Goal: Check status: Check status

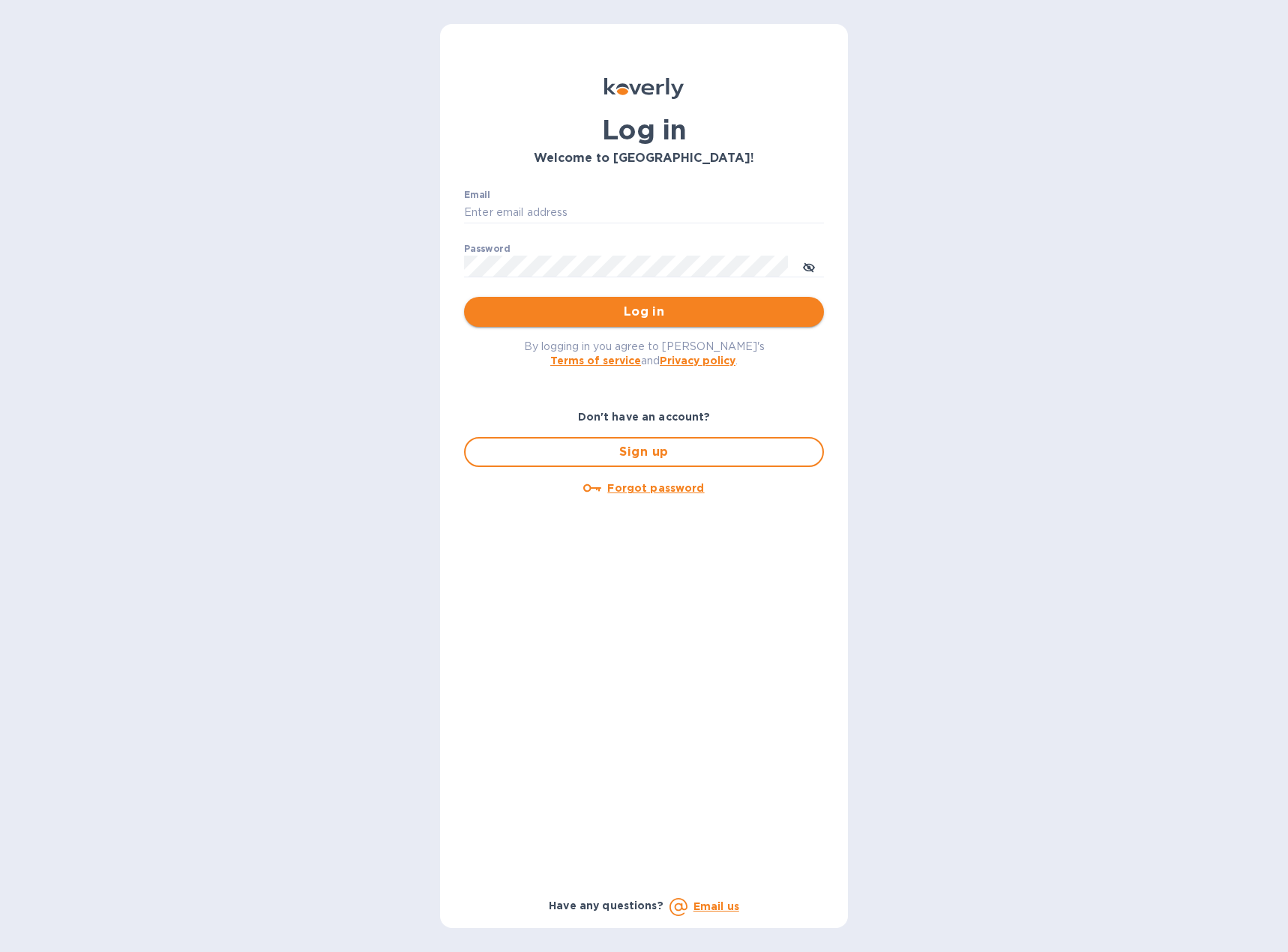
type input "[EMAIL_ADDRESS][DOMAIN_NAME]"
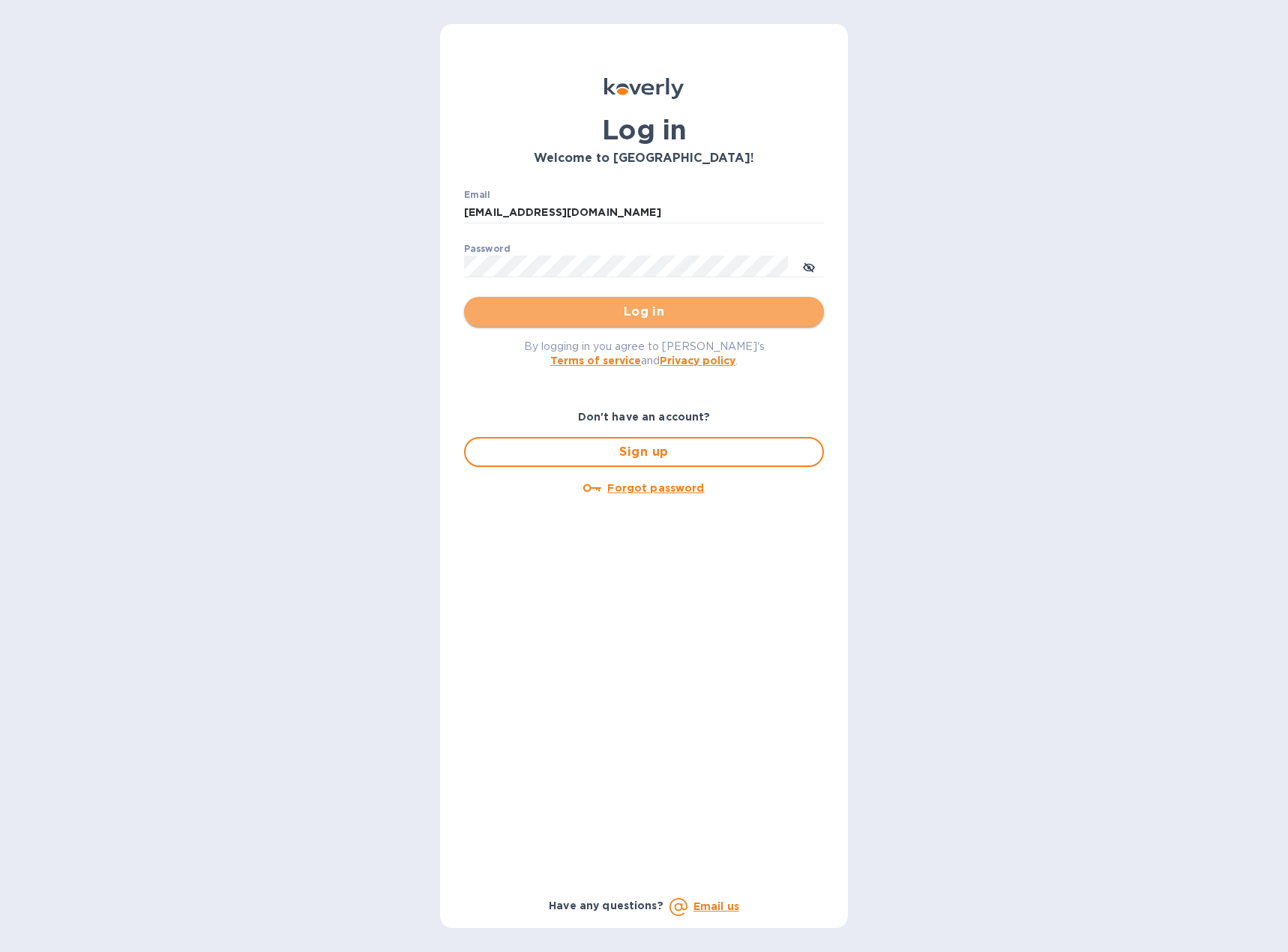
click at [680, 306] on span "Log in" at bounding box center [644, 312] width 336 height 18
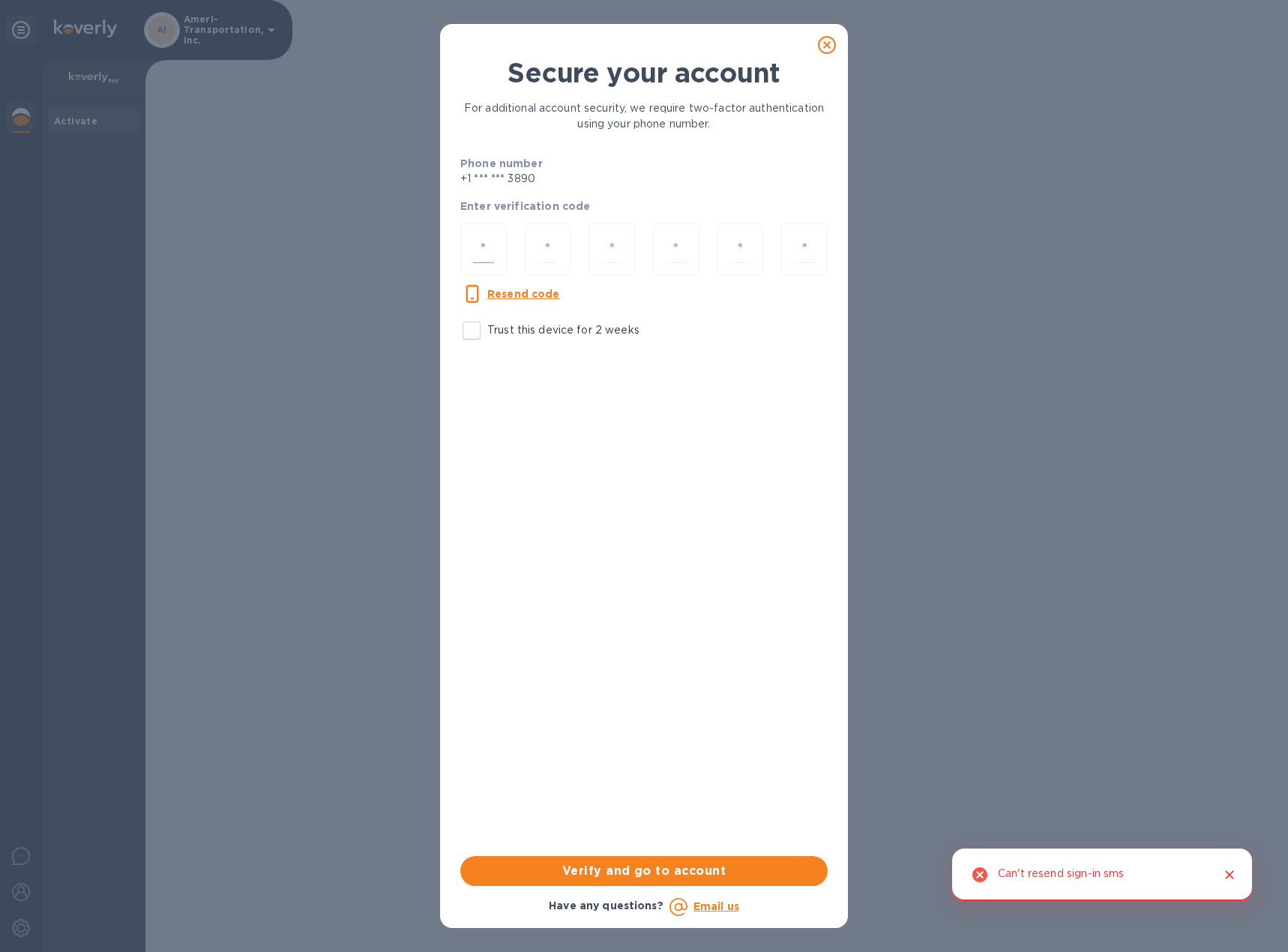
click at [496, 246] on div at bounding box center [483, 250] width 47 height 53
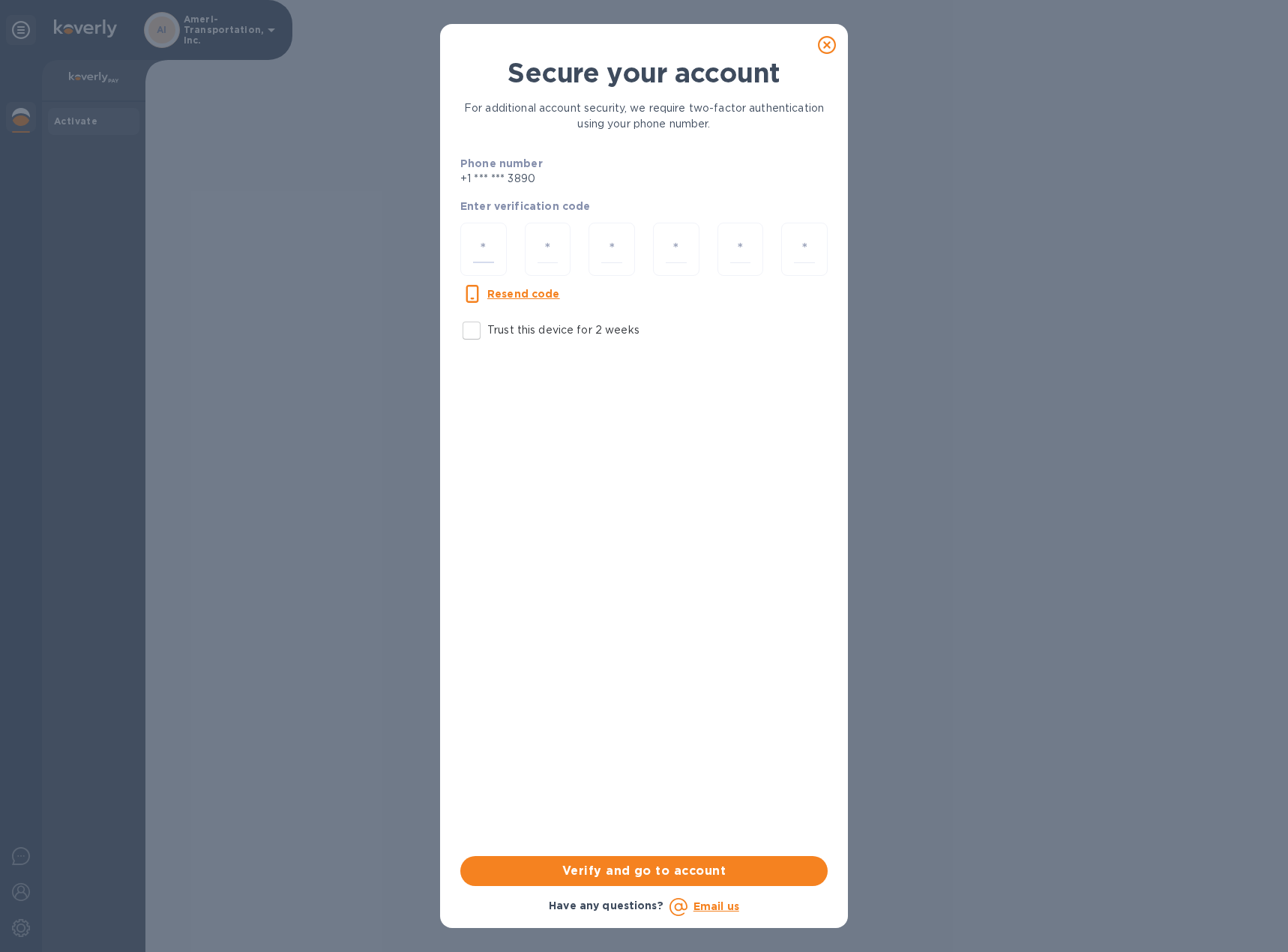
click at [523, 297] on u "Resend code" at bounding box center [523, 294] width 72 height 12
click at [486, 252] on input "number" at bounding box center [483, 250] width 21 height 28
type input "9"
type input "6"
type input "9"
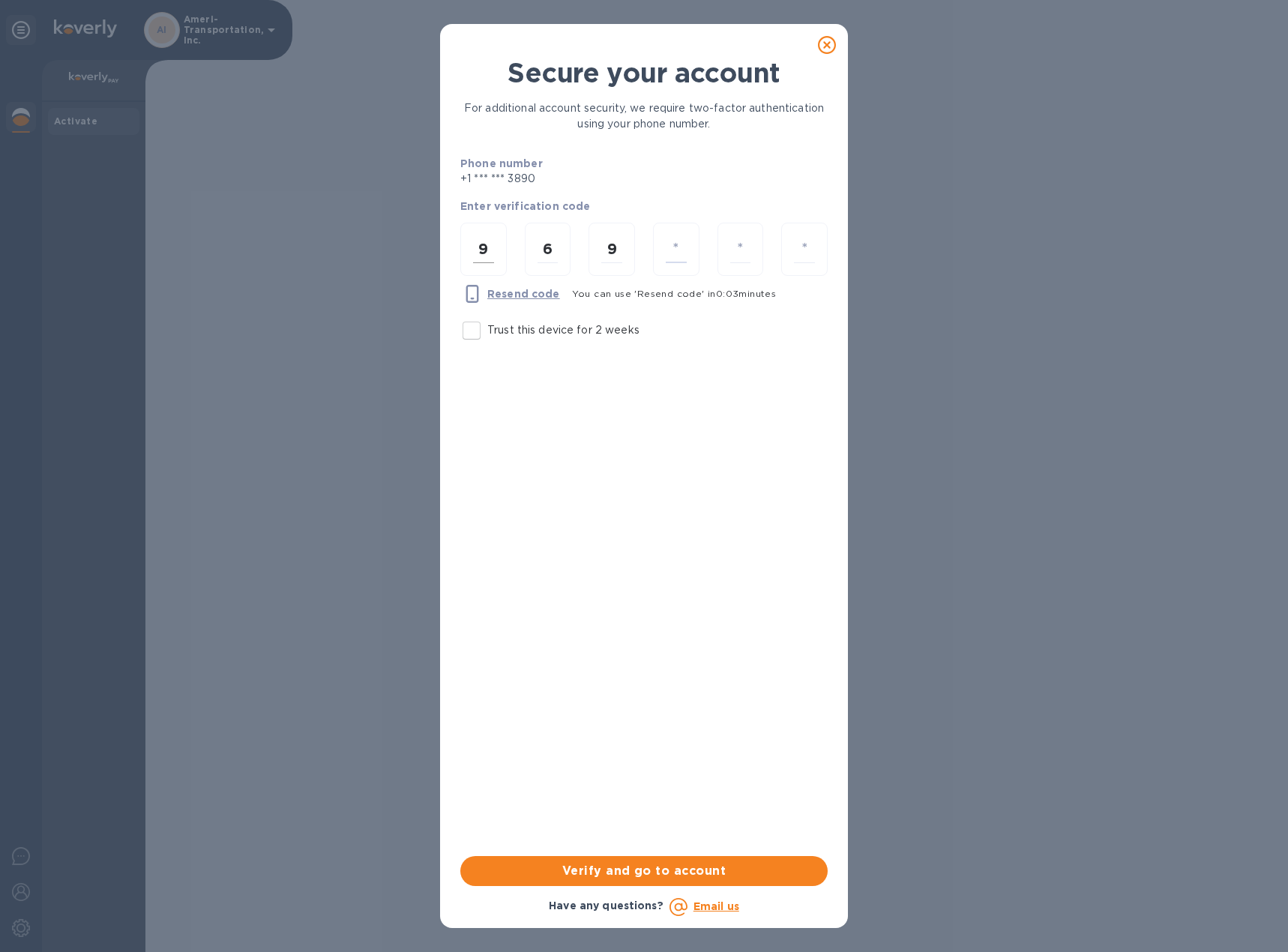
type input "0"
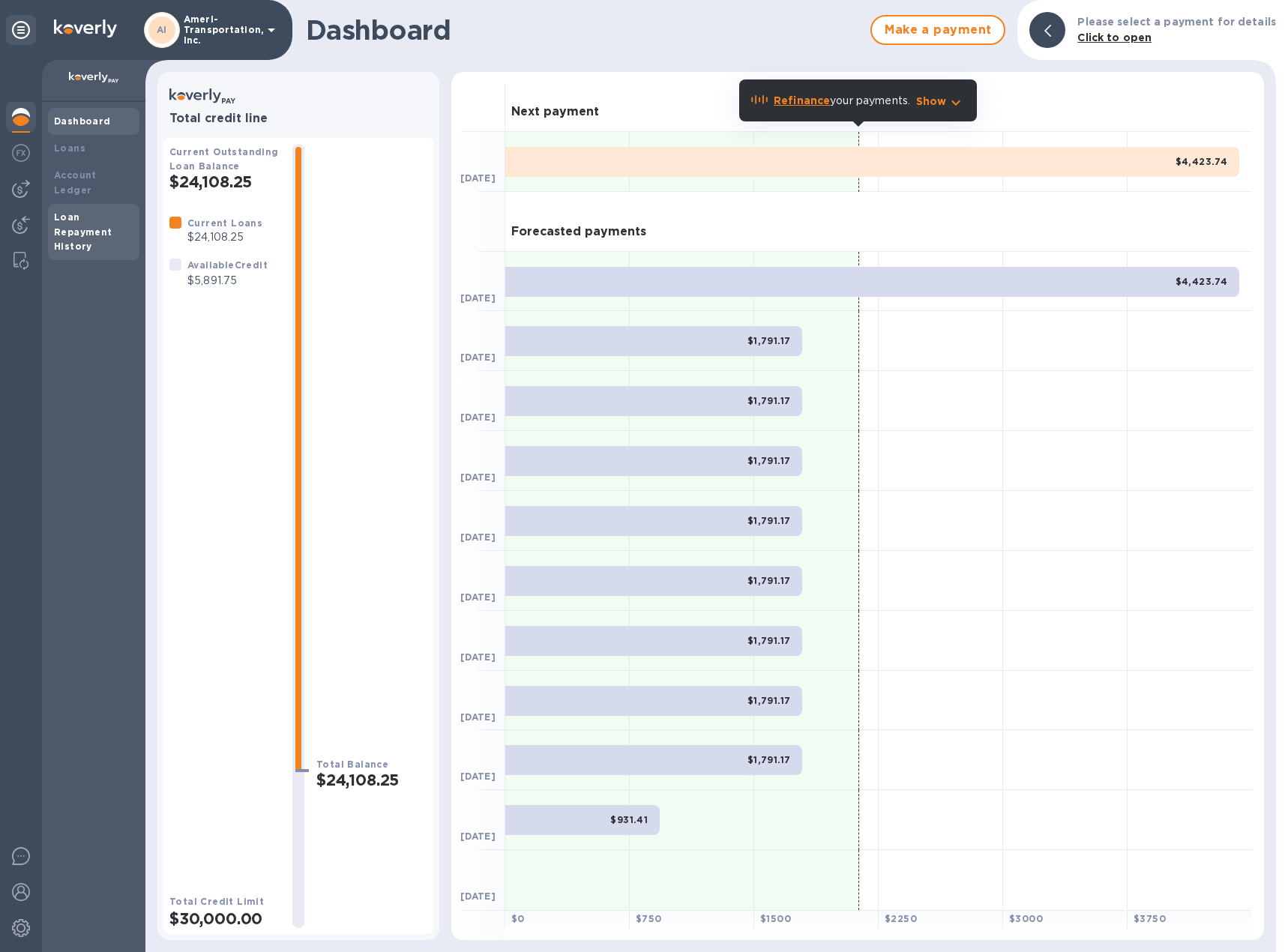
click at [69, 221] on b "Loan Repayment History" at bounding box center [82, 232] width 58 height 42
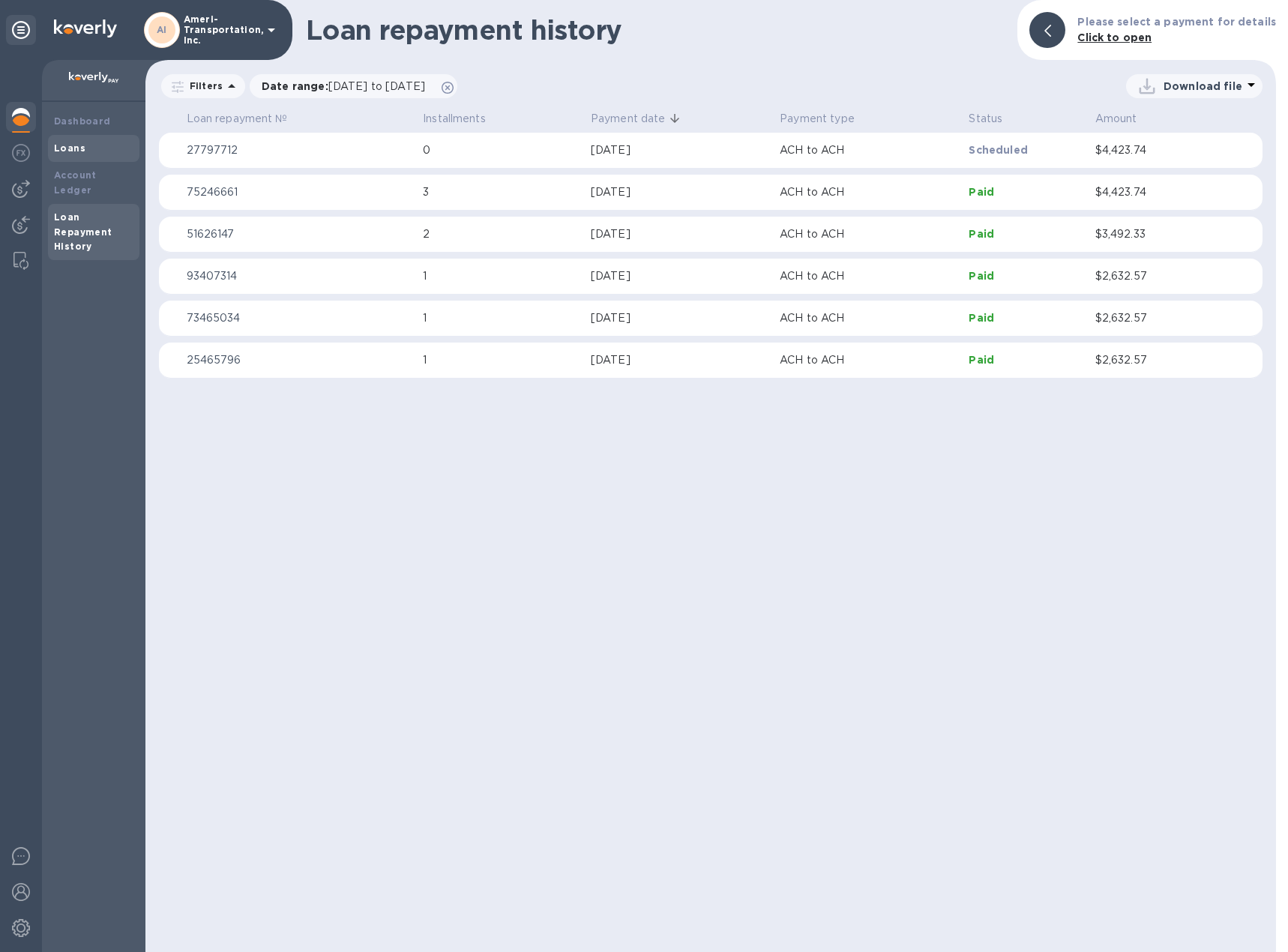
click at [74, 154] on div "Loans" at bounding box center [93, 148] width 79 height 15
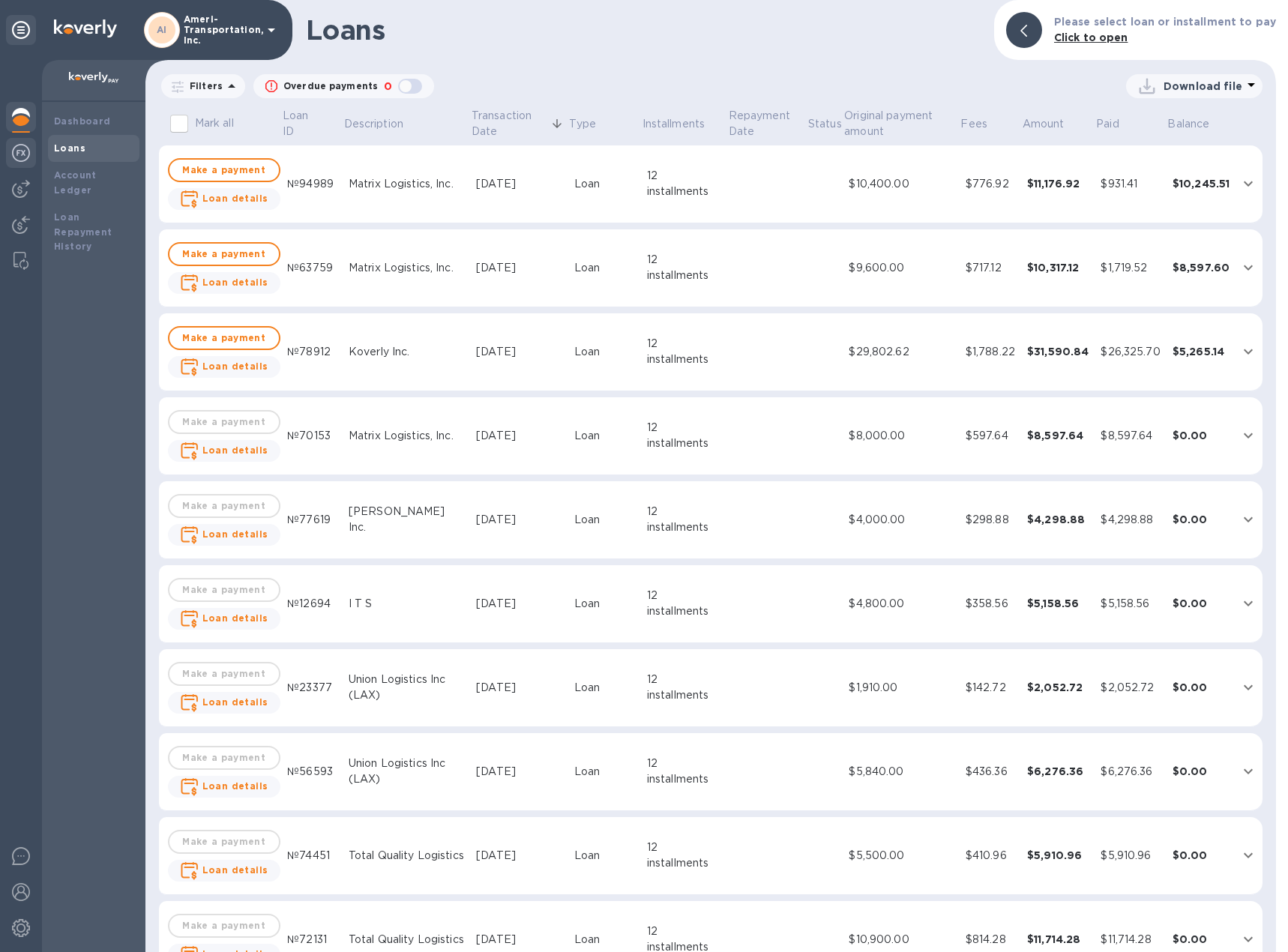
click at [15, 159] on img at bounding box center [21, 153] width 18 height 18
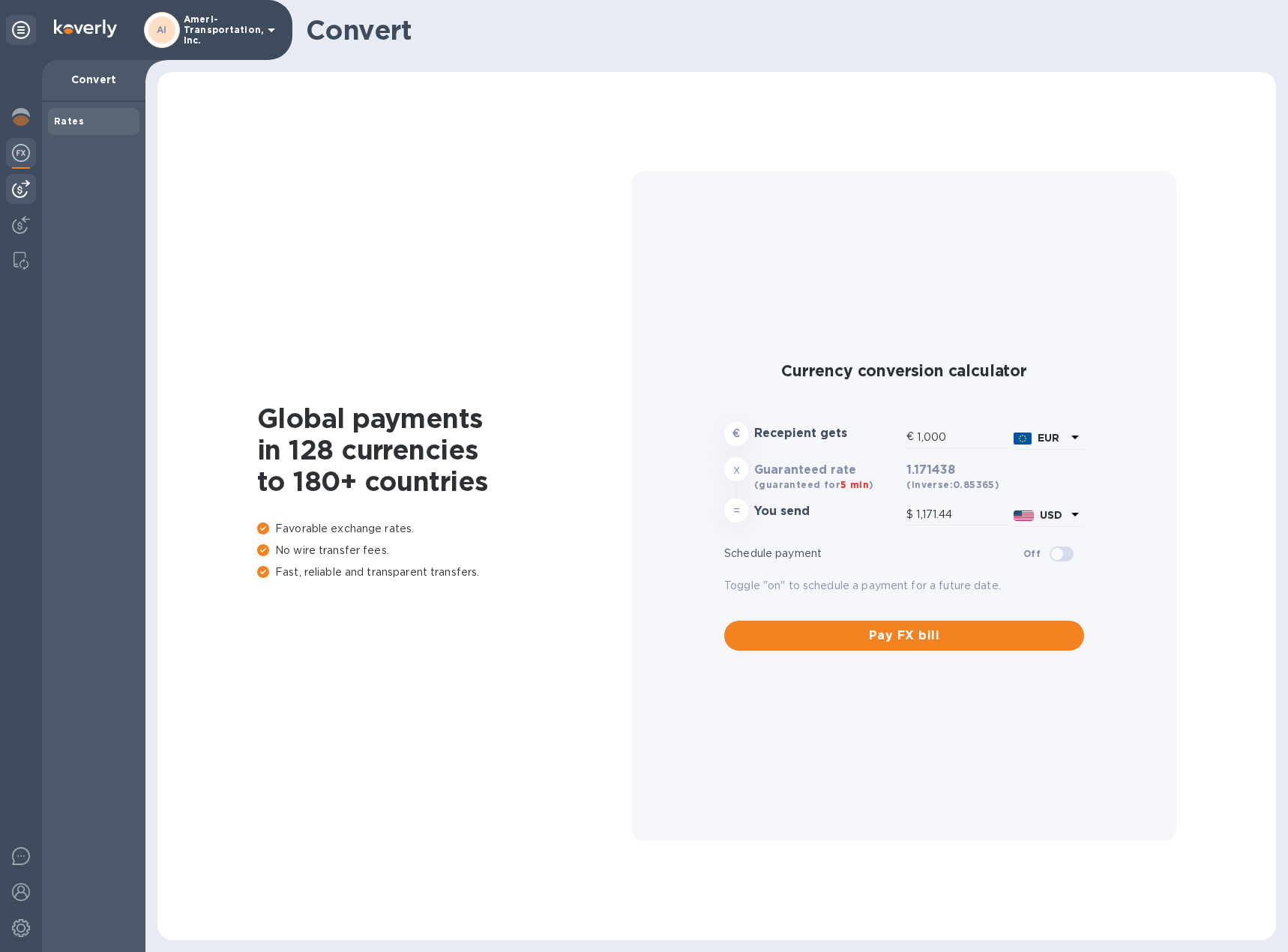
click at [19, 180] on img at bounding box center [21, 189] width 18 height 18
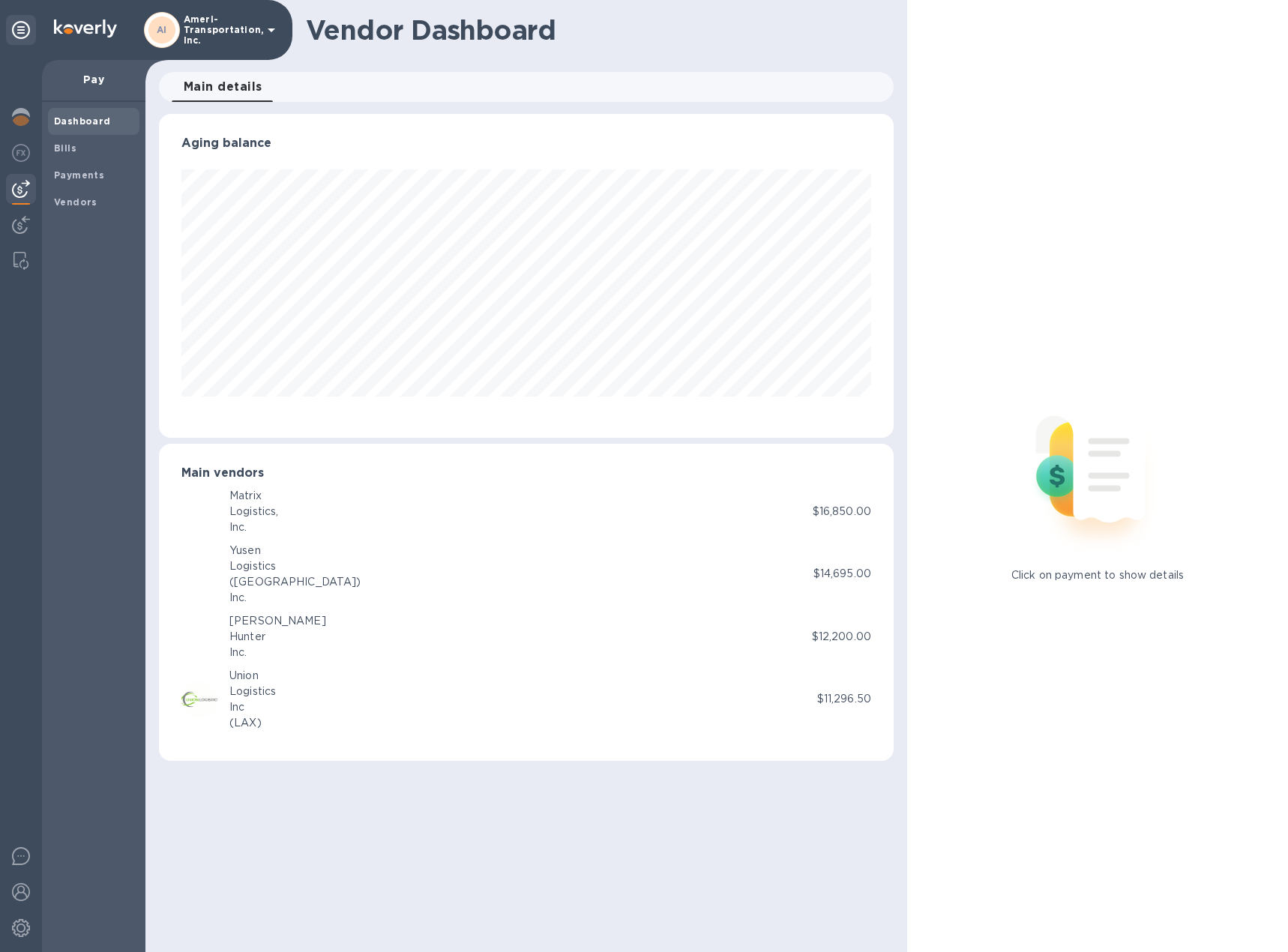
scroll to position [324, 735]
click at [69, 150] on b "Bills" at bounding box center [64, 148] width 23 height 11
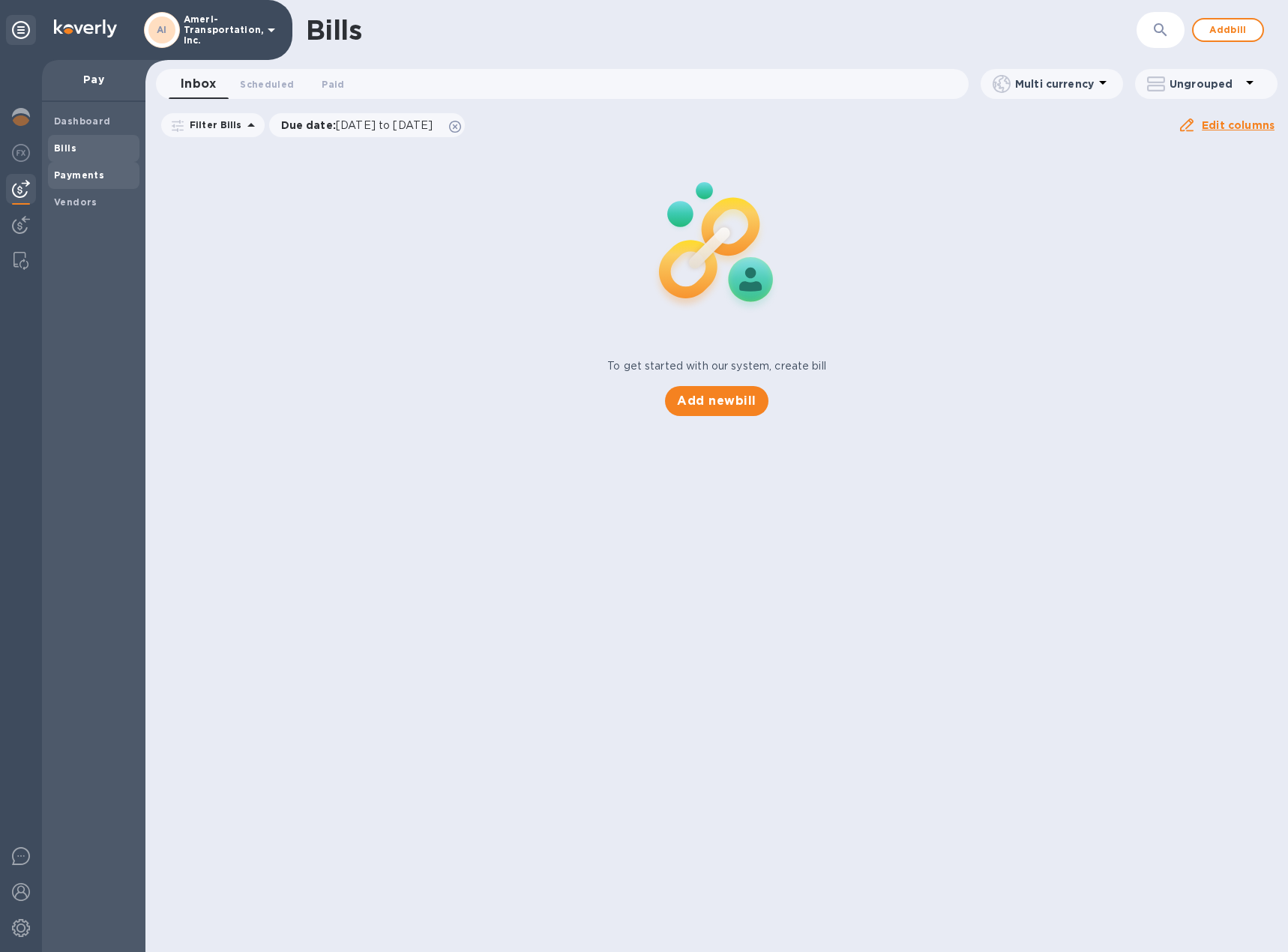
click at [72, 175] on b "Payments" at bounding box center [78, 174] width 51 height 11
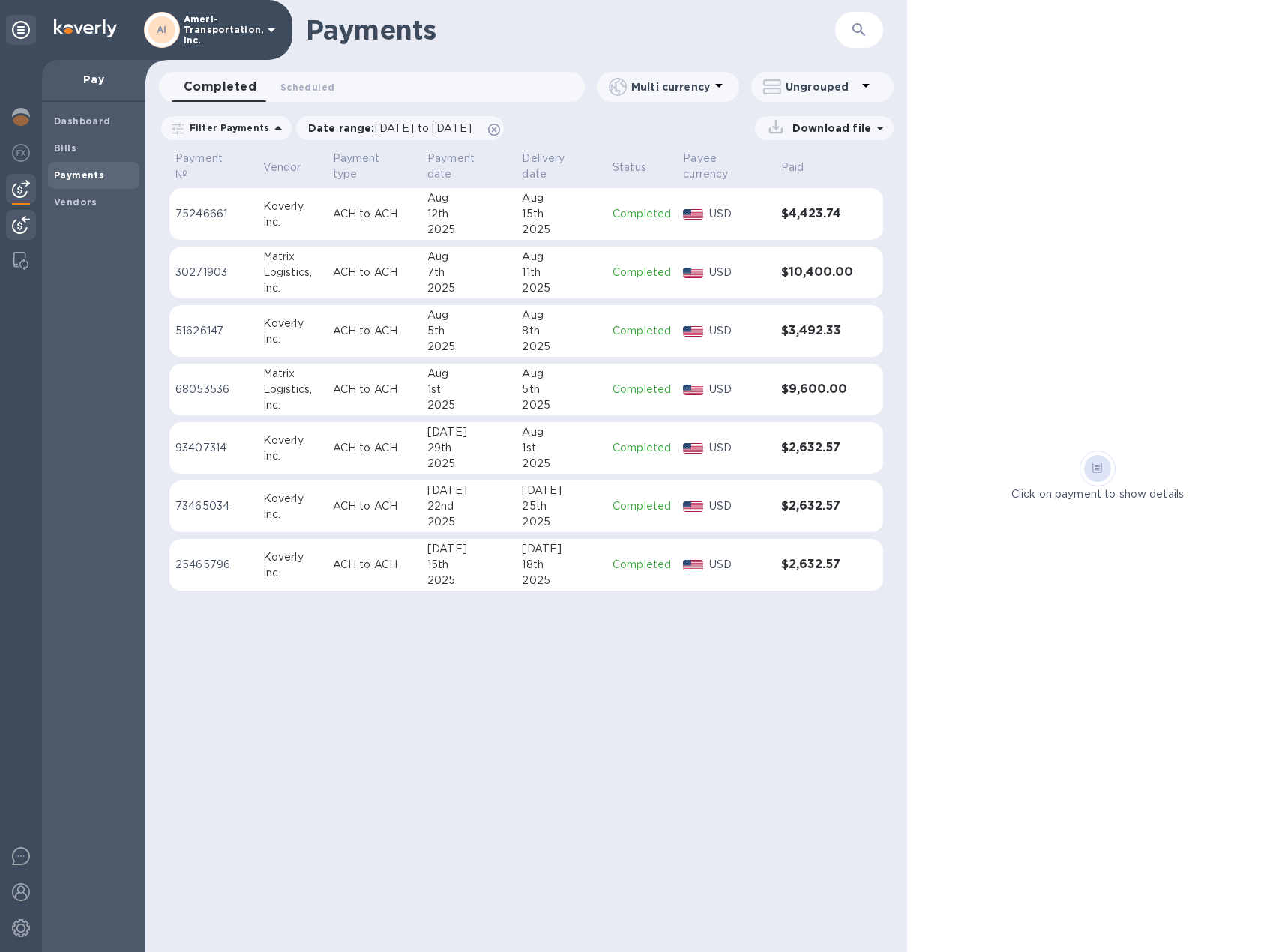
click at [11, 227] on div at bounding box center [21, 226] width 30 height 33
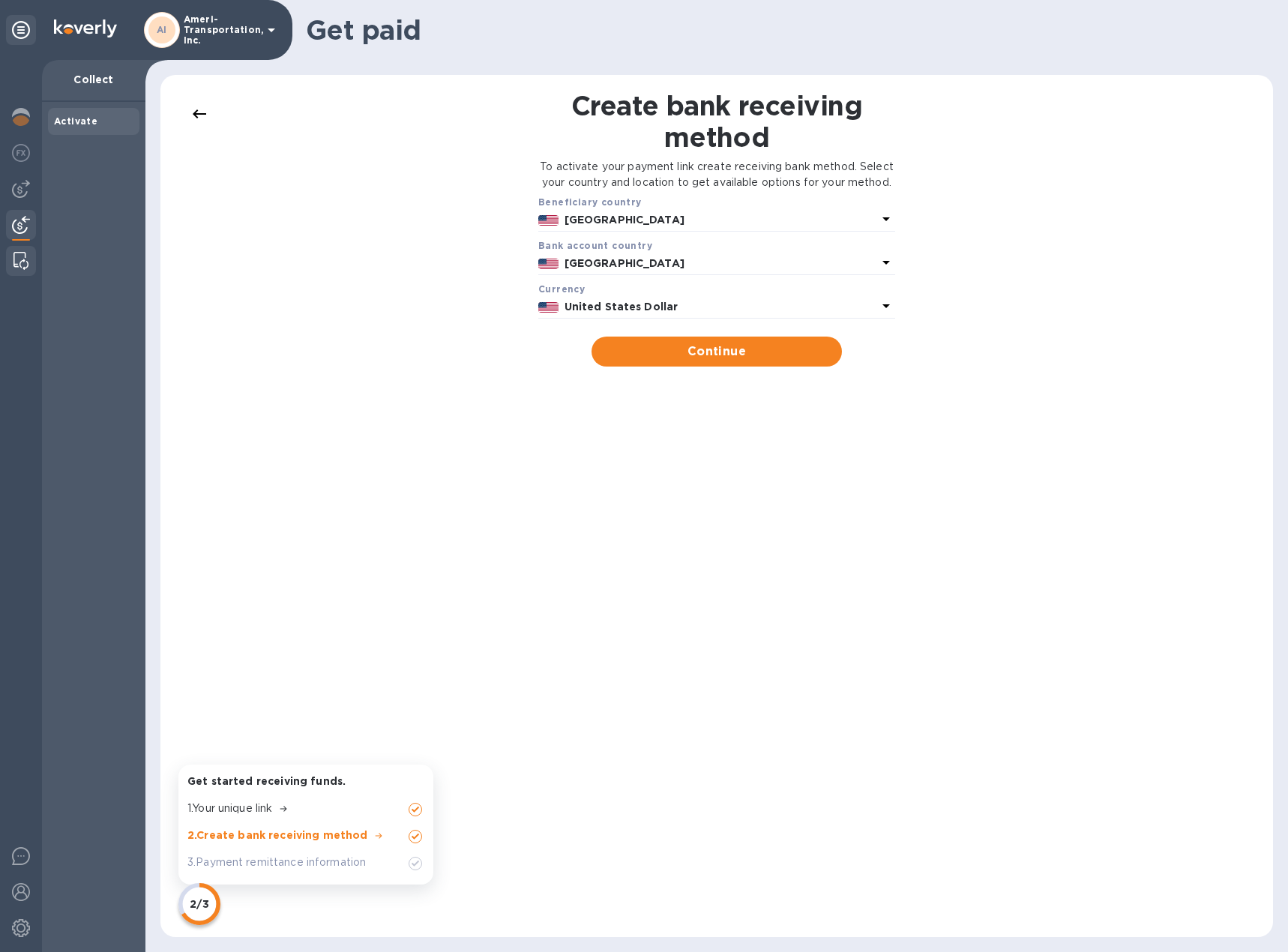
click at [23, 250] on div at bounding box center [21, 261] width 27 height 30
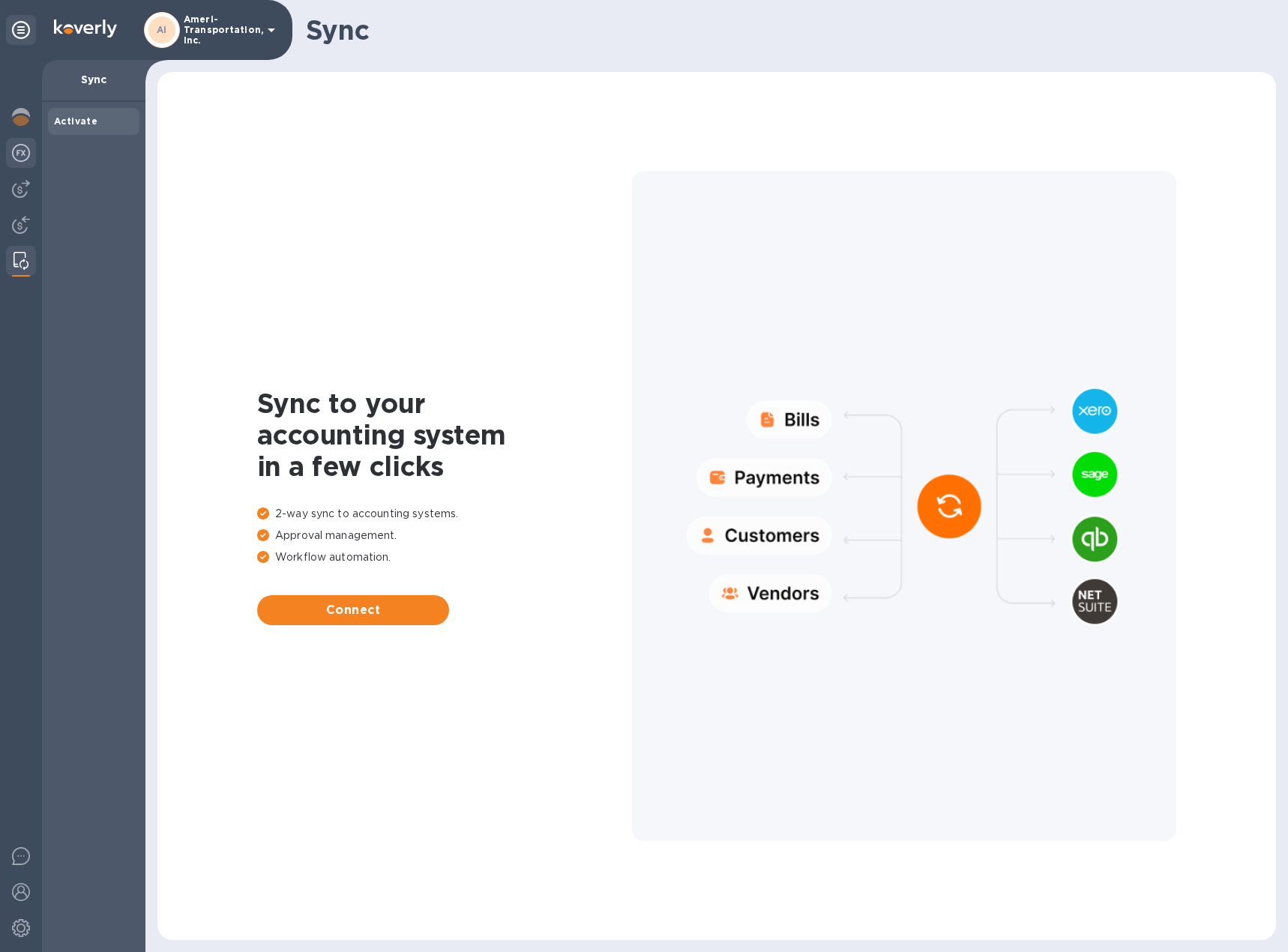
click at [17, 145] on img at bounding box center [21, 153] width 18 height 18
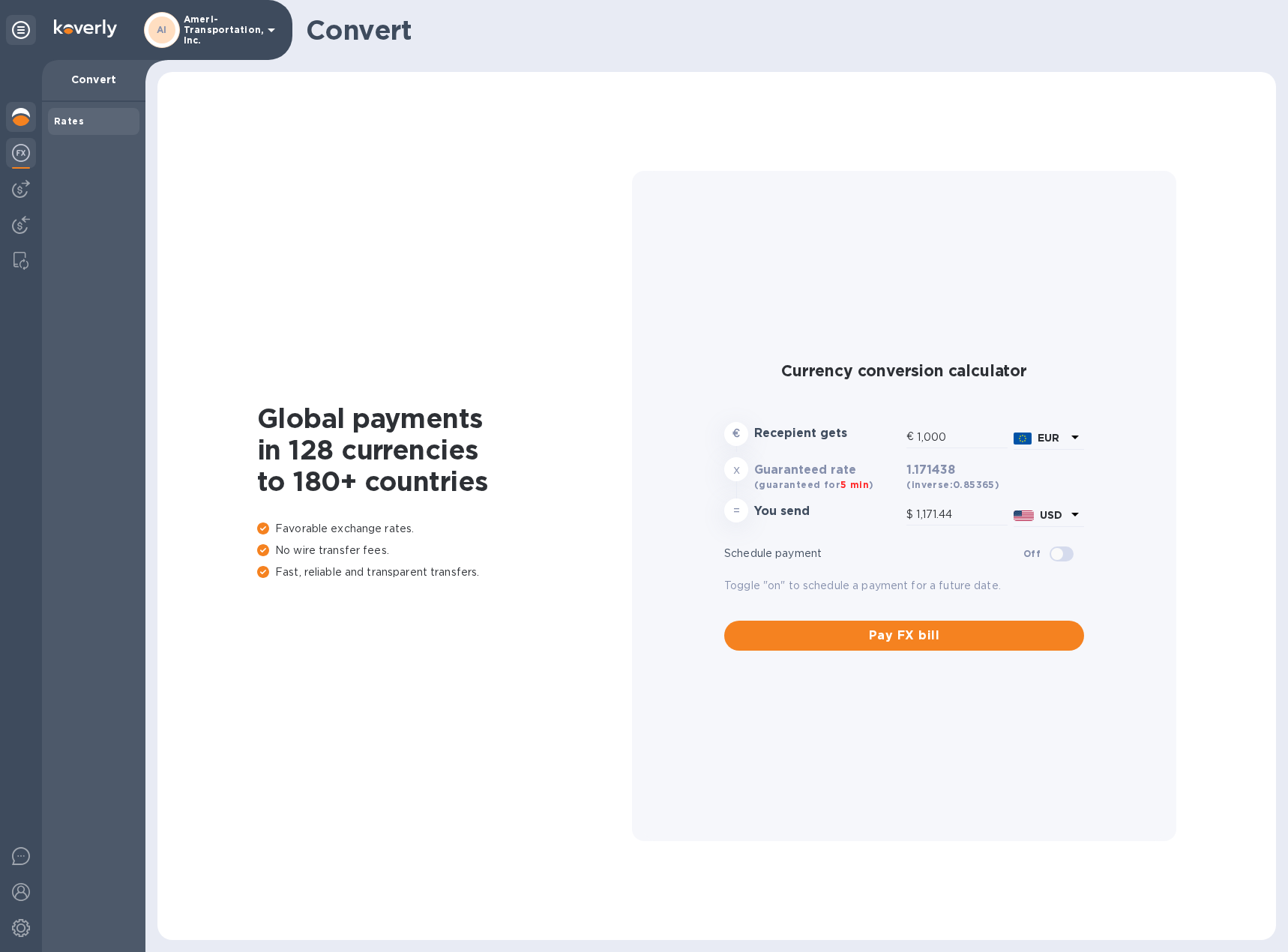
click at [23, 113] on img at bounding box center [21, 117] width 18 height 18
